Goal: Information Seeking & Learning: Learn about a topic

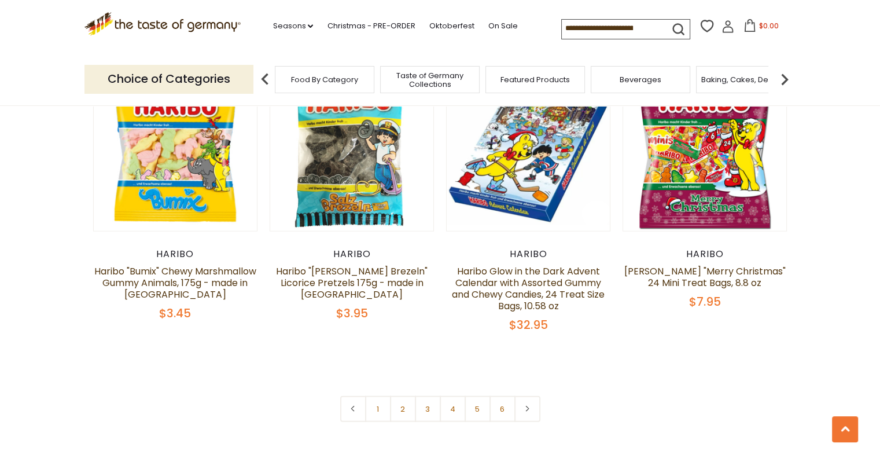
scroll to position [2546, 0]
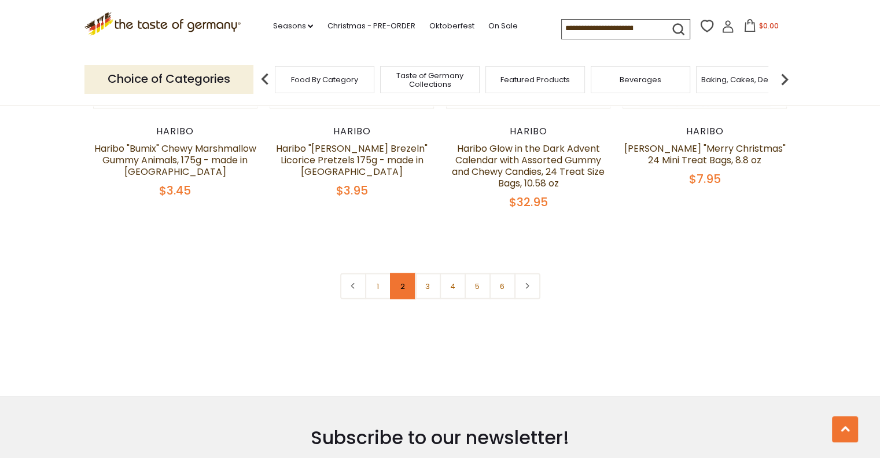
click at [395, 273] on link "2" at bounding box center [403, 286] width 26 height 26
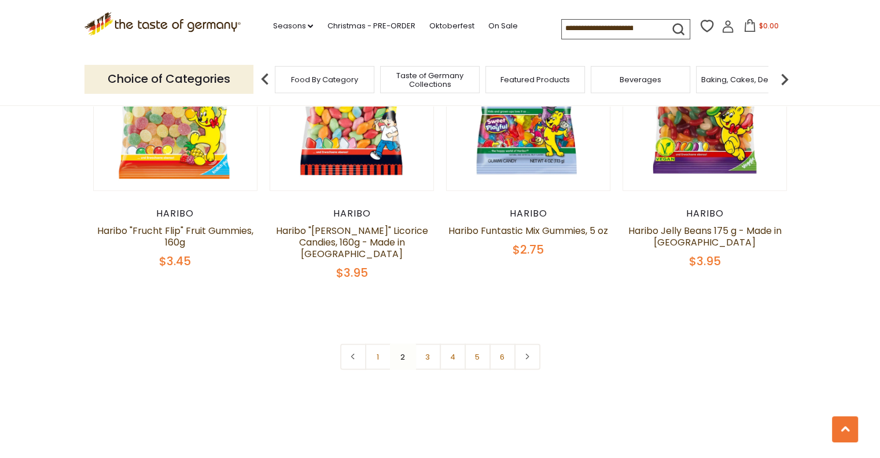
scroll to position [2524, 0]
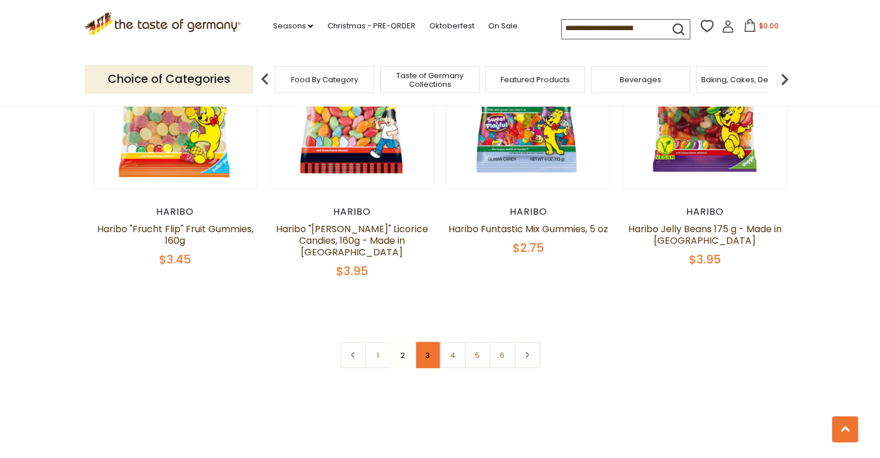
click at [423, 342] on link "3" at bounding box center [428, 355] width 26 height 26
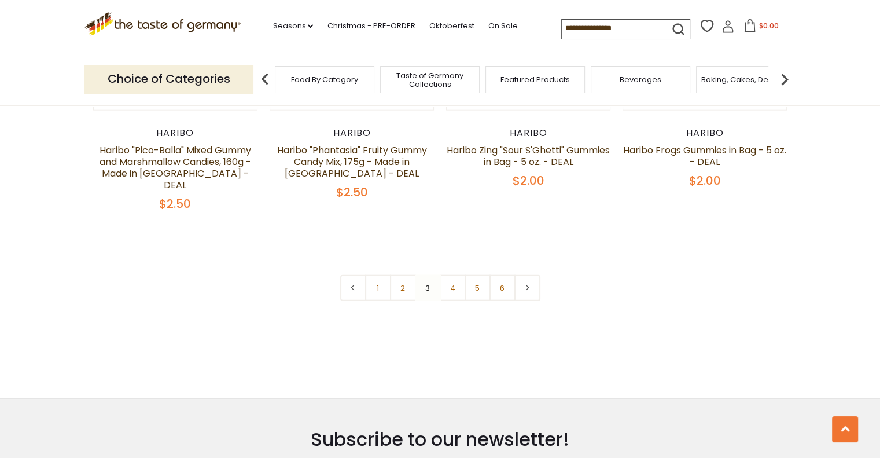
scroll to position [2582, 0]
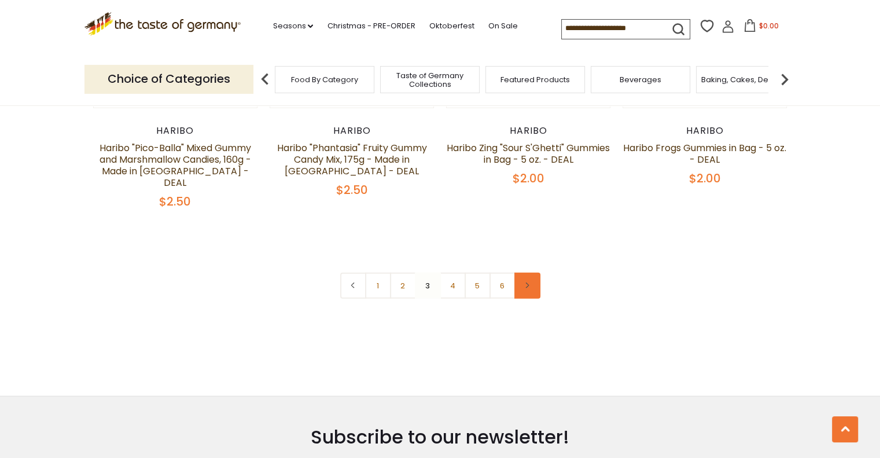
click at [528, 273] on link at bounding box center [528, 286] width 26 height 26
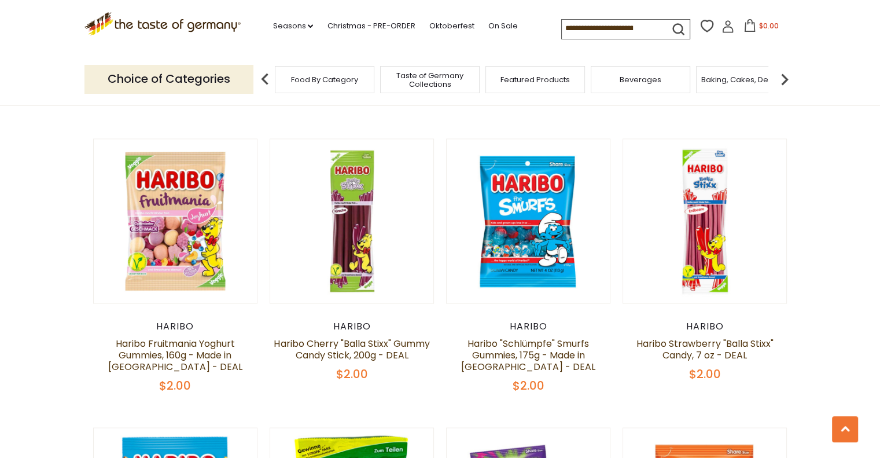
scroll to position [2179, 0]
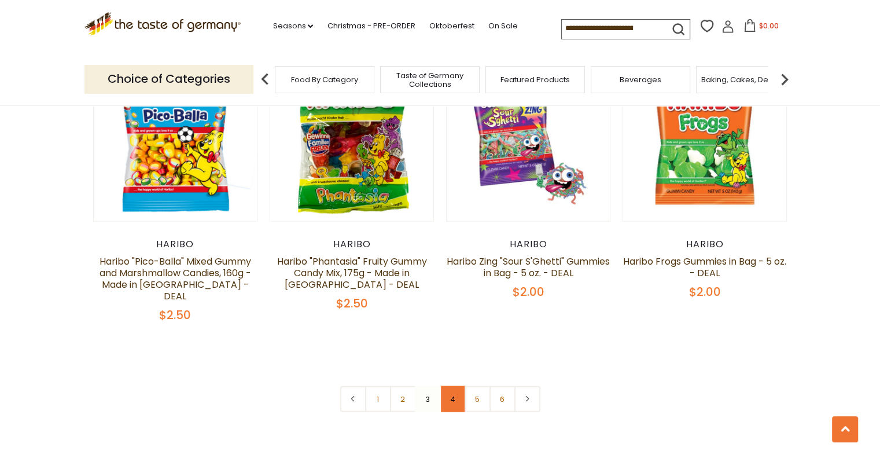
click at [447, 386] on link "4" at bounding box center [453, 399] width 26 height 26
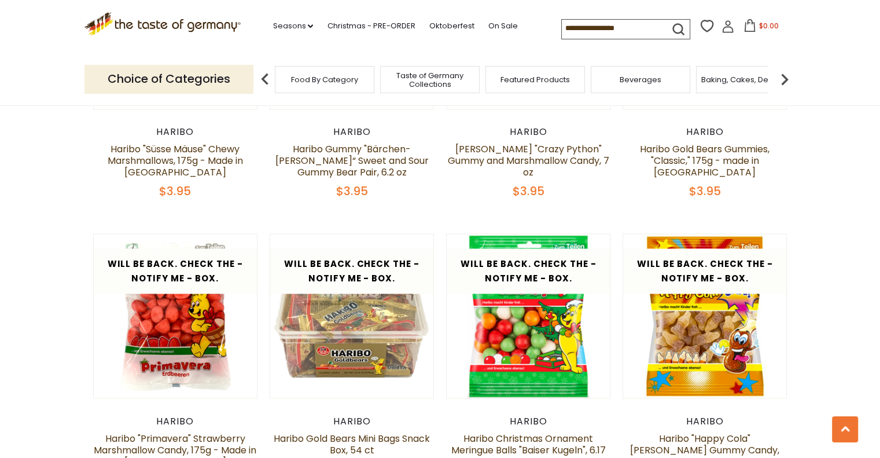
scroll to position [2003, 0]
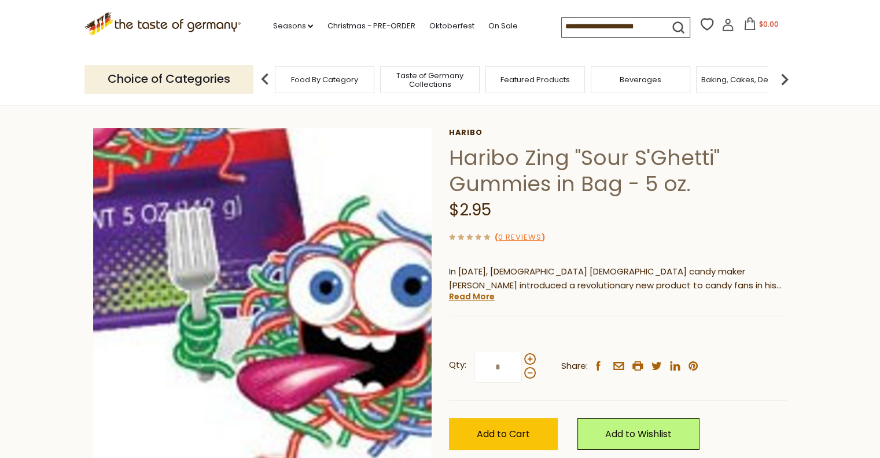
scroll to position [58, 0]
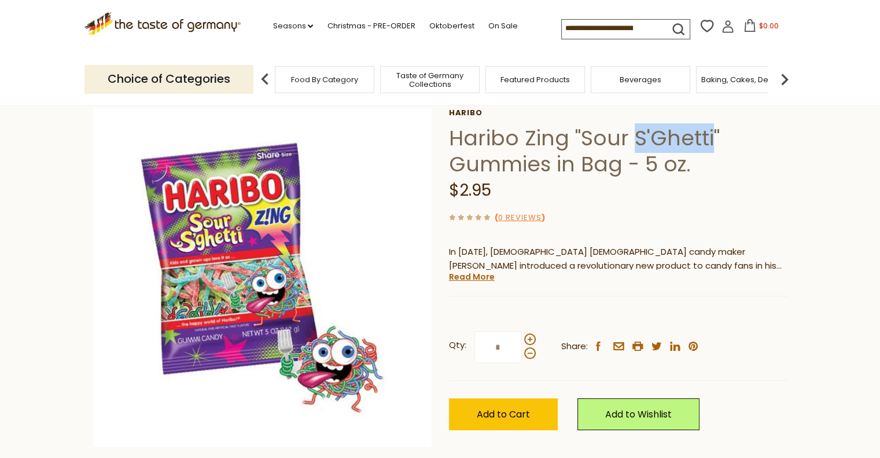
drag, startPoint x: 632, startPoint y: 138, endPoint x: 711, endPoint y: 143, distance: 78.9
click at [711, 143] on h1 "Haribo Zing "Sour S'Ghetti" Gummies in Bag - 5 oz." at bounding box center [618, 151] width 339 height 52
copy h1 "S'Ghetti"
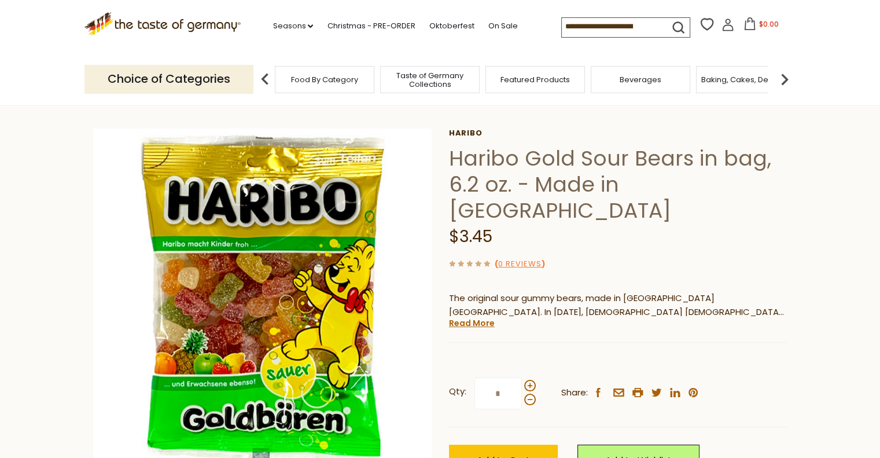
scroll to position [58, 0]
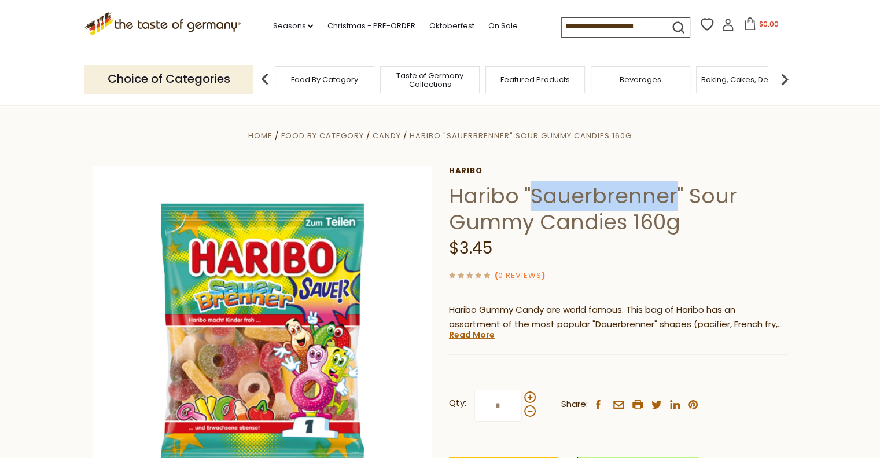
drag, startPoint x: 530, startPoint y: 196, endPoint x: 674, endPoint y: 196, distance: 143.5
click at [674, 196] on h1 "Haribo "Sauerbrenner" Sour Gummy Candies 160g" at bounding box center [618, 209] width 339 height 52
copy h1 "Sauerbrenner"
